Goal: Navigation & Orientation: Go to known website

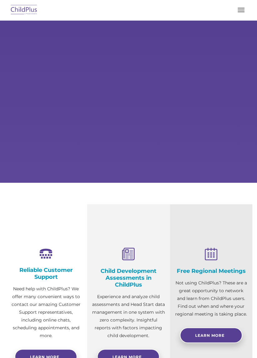
select select "MEDIUM"
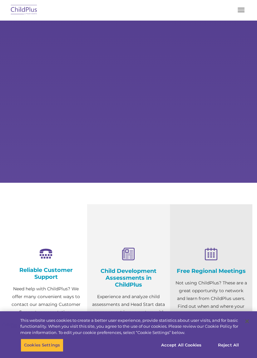
select select "MEDIUM"
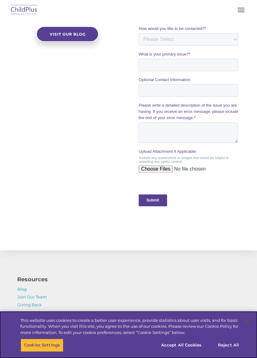
scroll to position [569, 0]
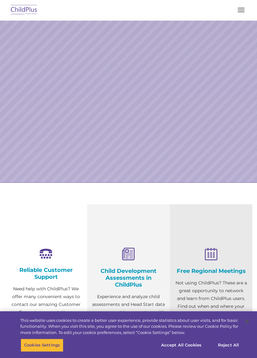
select select "MEDIUM"
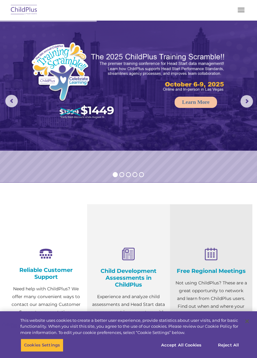
click at [245, 105] on rs-arrow at bounding box center [246, 101] width 12 height 12
